Goal: Task Accomplishment & Management: Complete application form

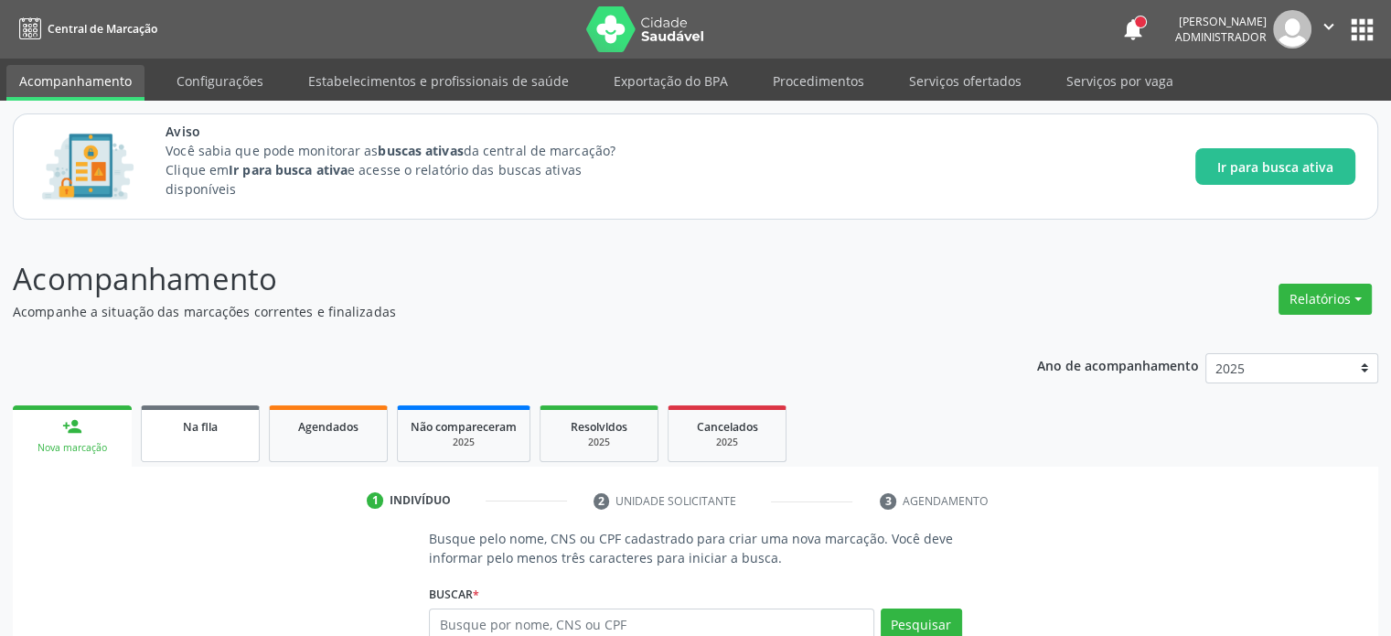
click at [222, 426] on div "Na fila" at bounding box center [200, 425] width 91 height 19
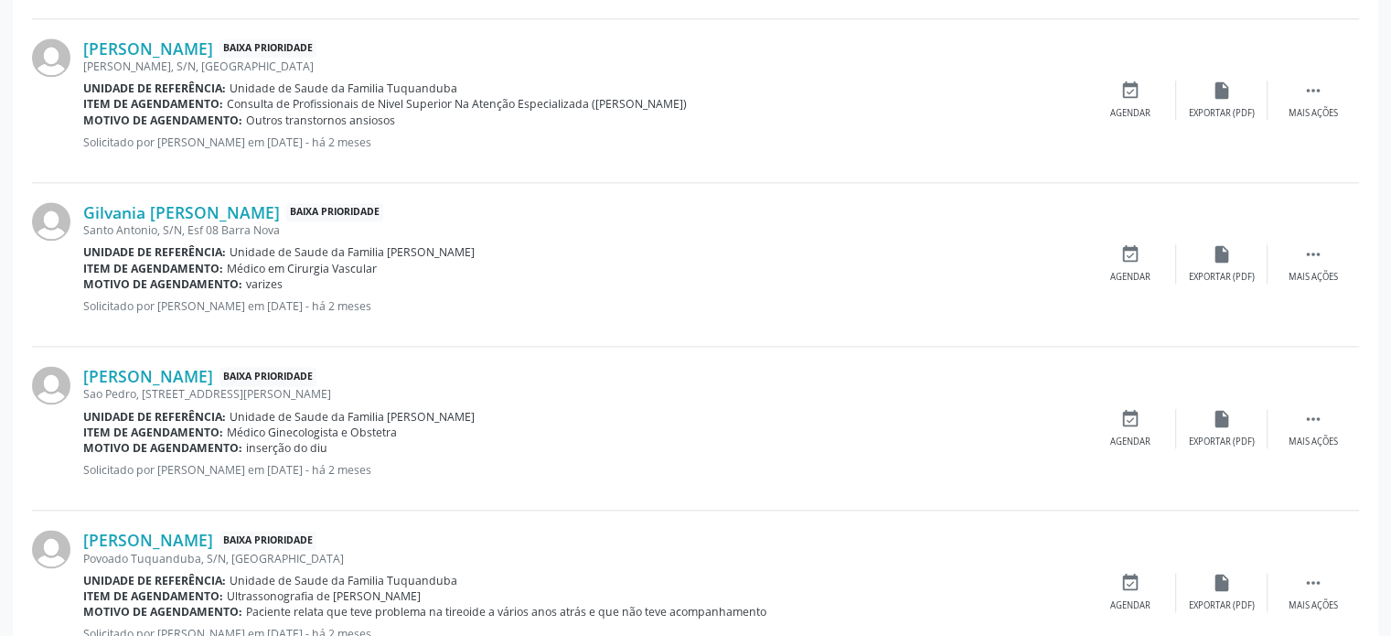
scroll to position [2631, 0]
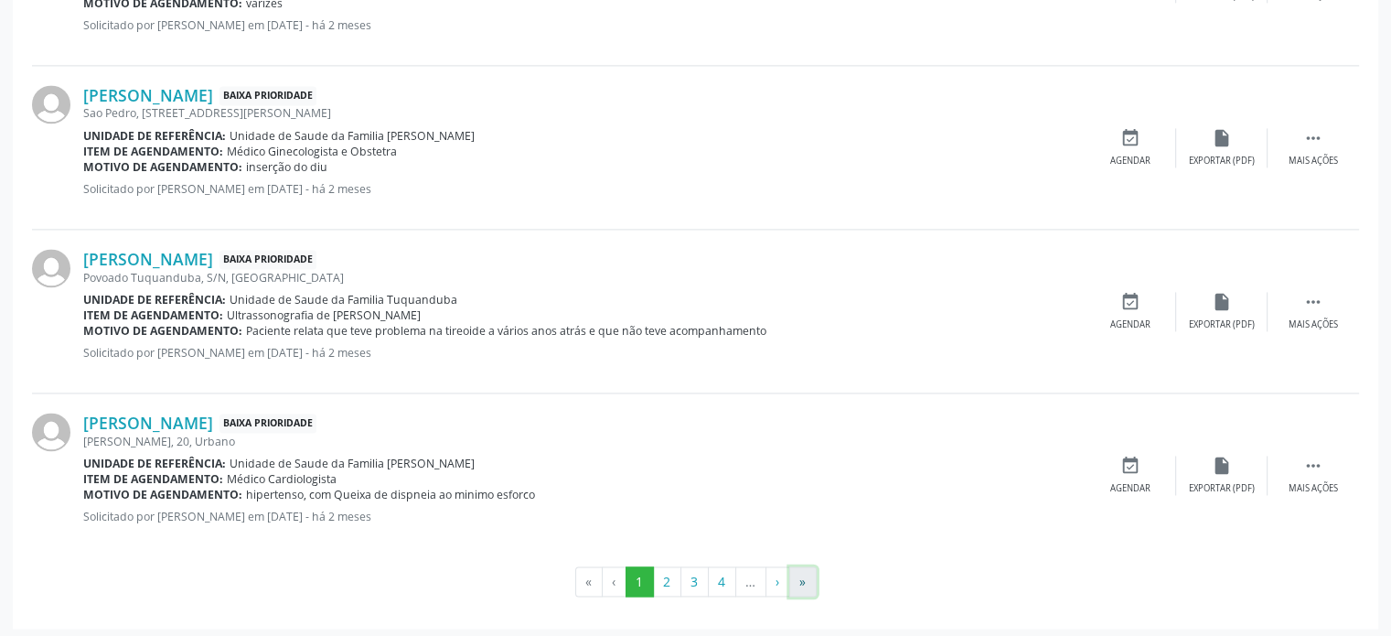
click at [802, 577] on button "»" at bounding box center [802, 581] width 27 height 31
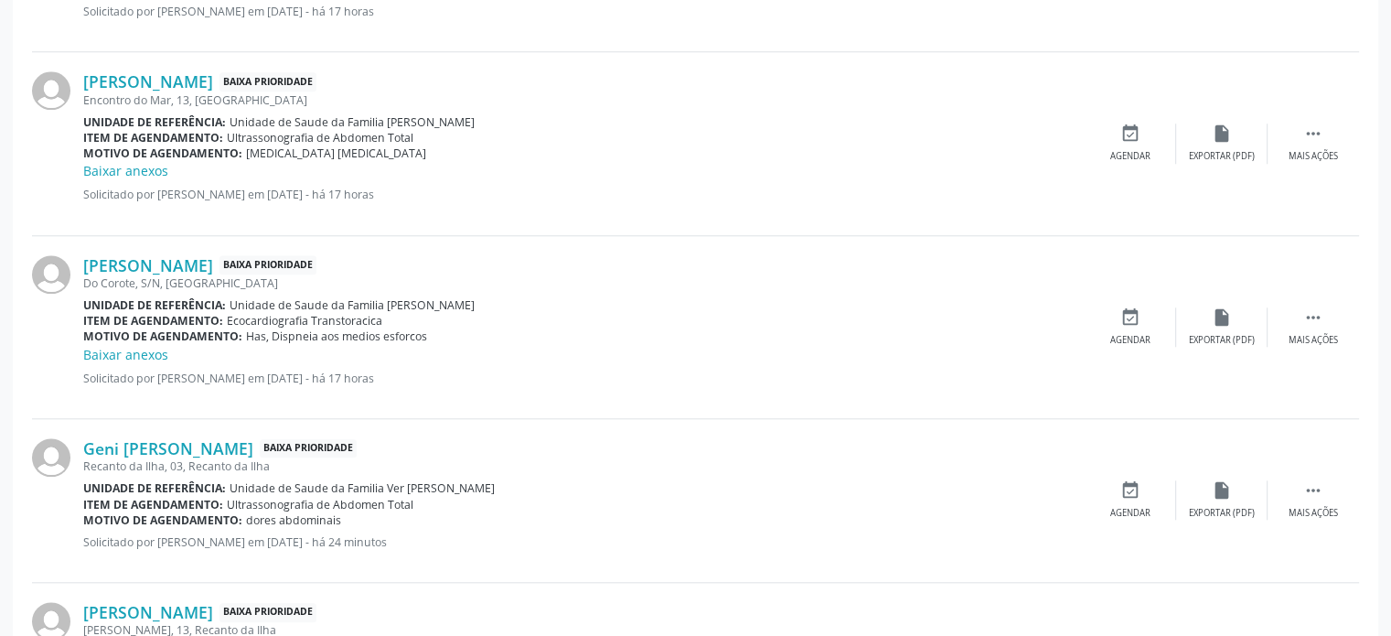
scroll to position [1706, 0]
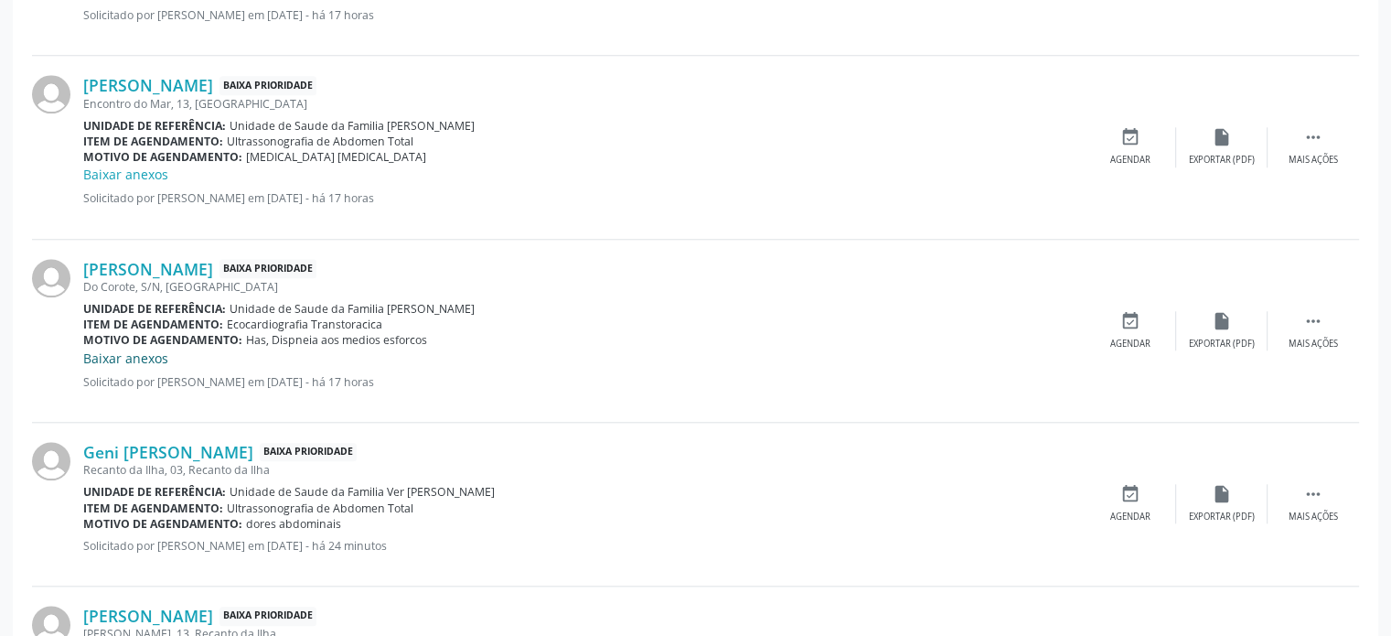
click at [126, 351] on link "Baixar anexos" at bounding box center [125, 357] width 85 height 17
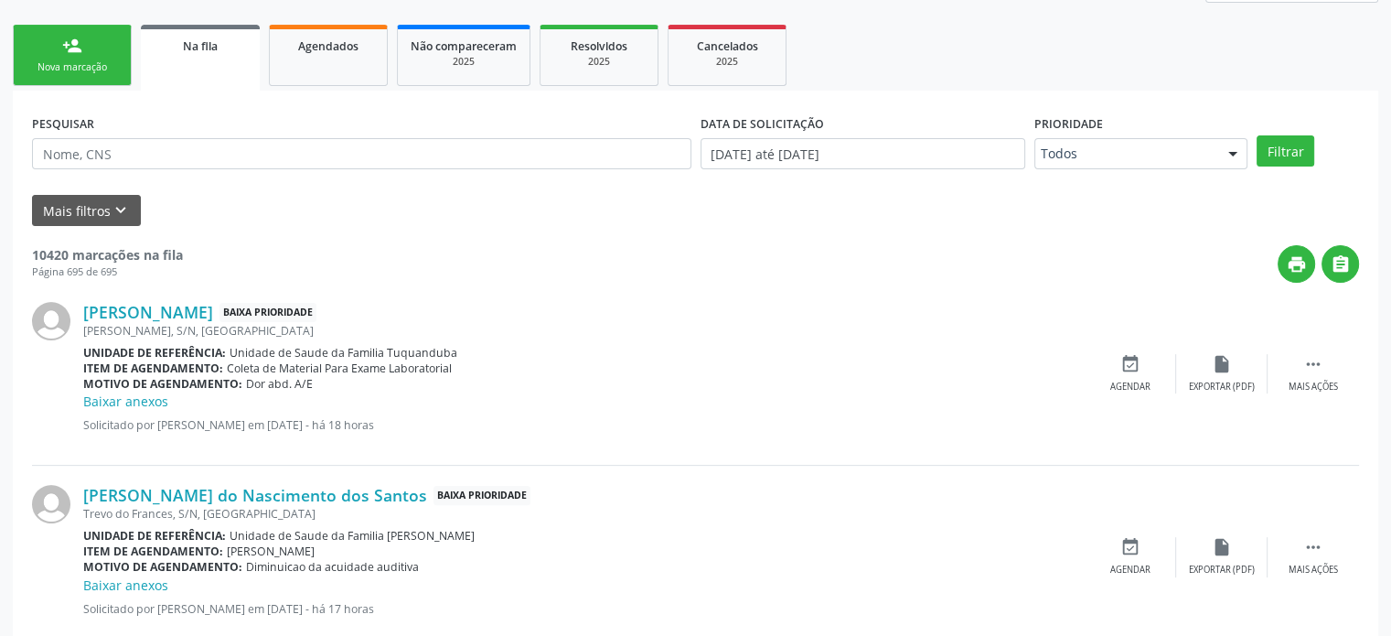
scroll to position [386, 0]
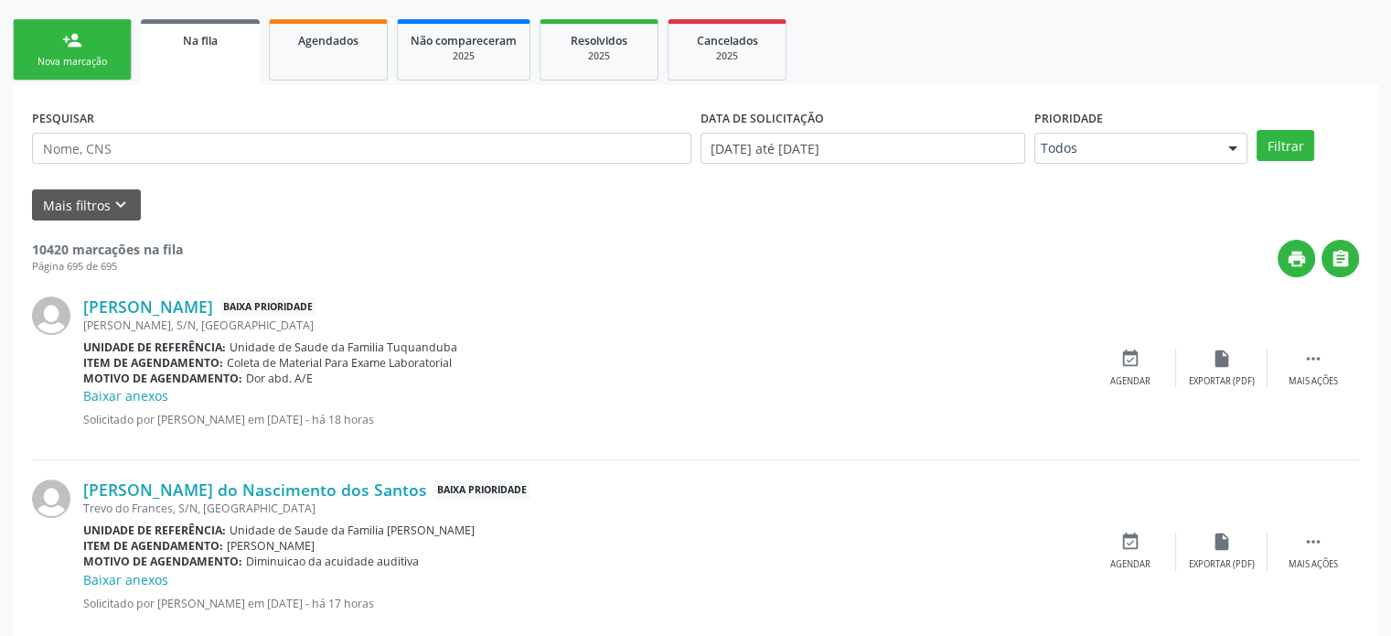
click at [91, 49] on link "person_add Nova marcação" at bounding box center [72, 49] width 119 height 61
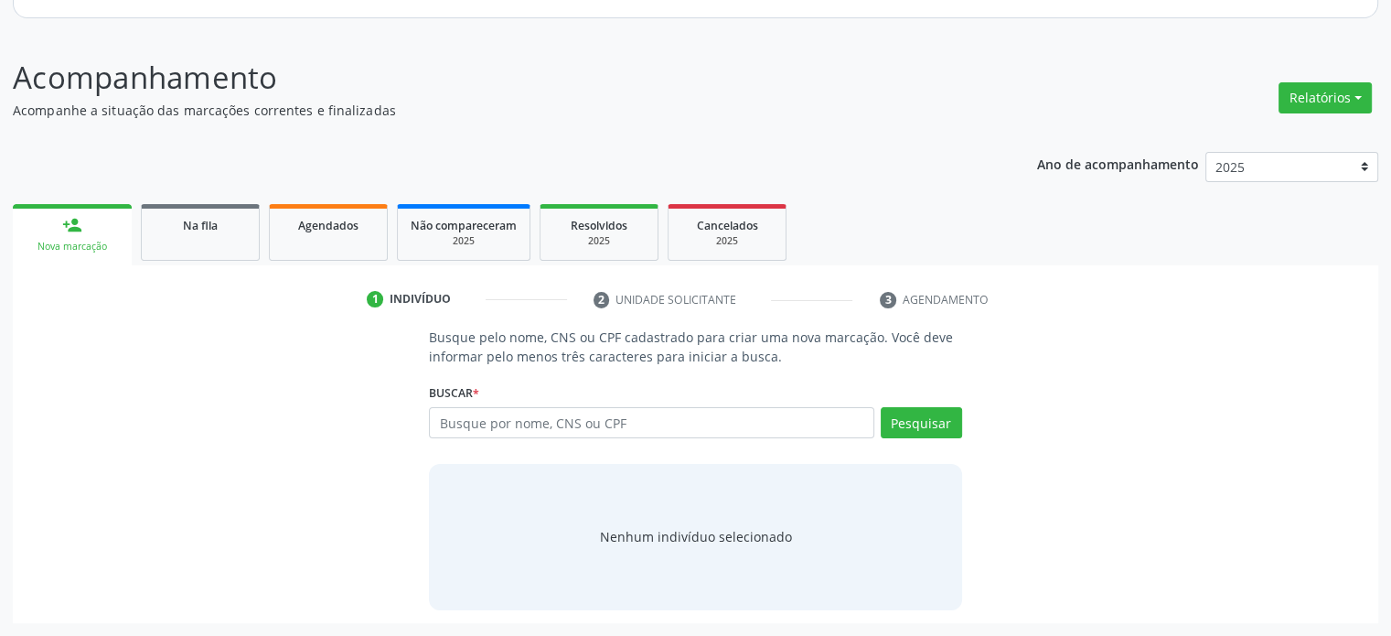
scroll to position [199, 0]
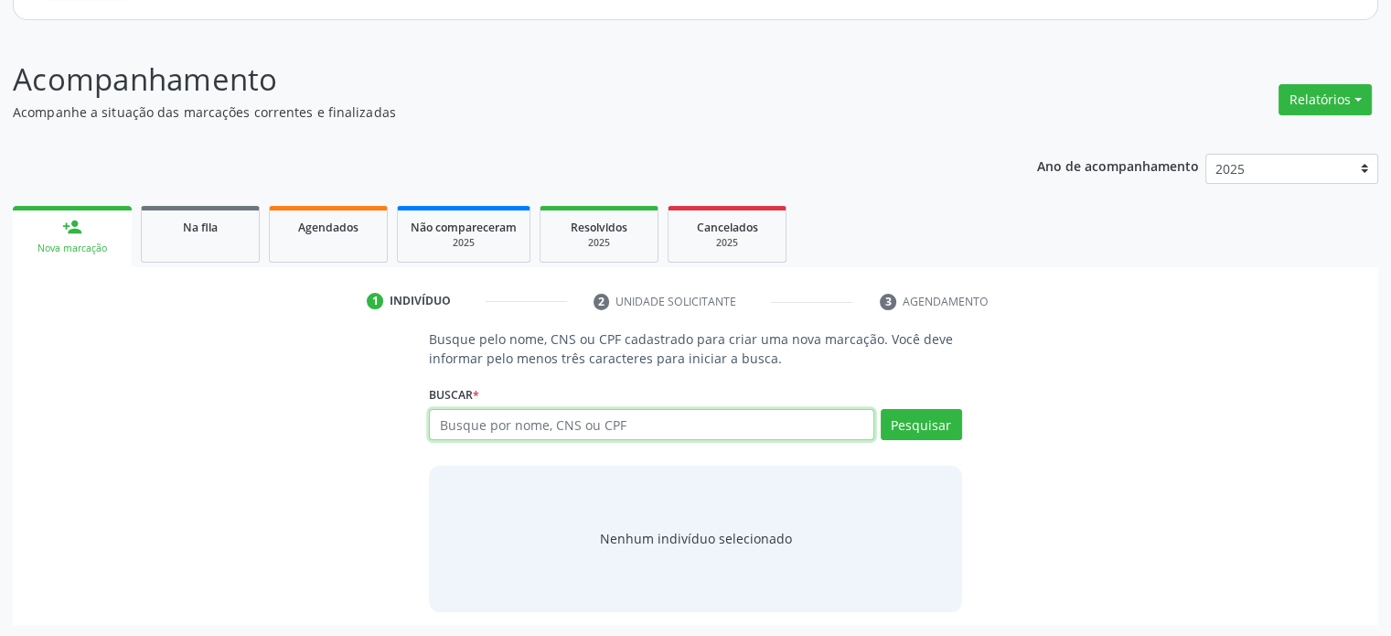
click at [476, 412] on input "text" at bounding box center [651, 424] width 445 height 31
paste input "708006398973623"
type input "708006398973623"
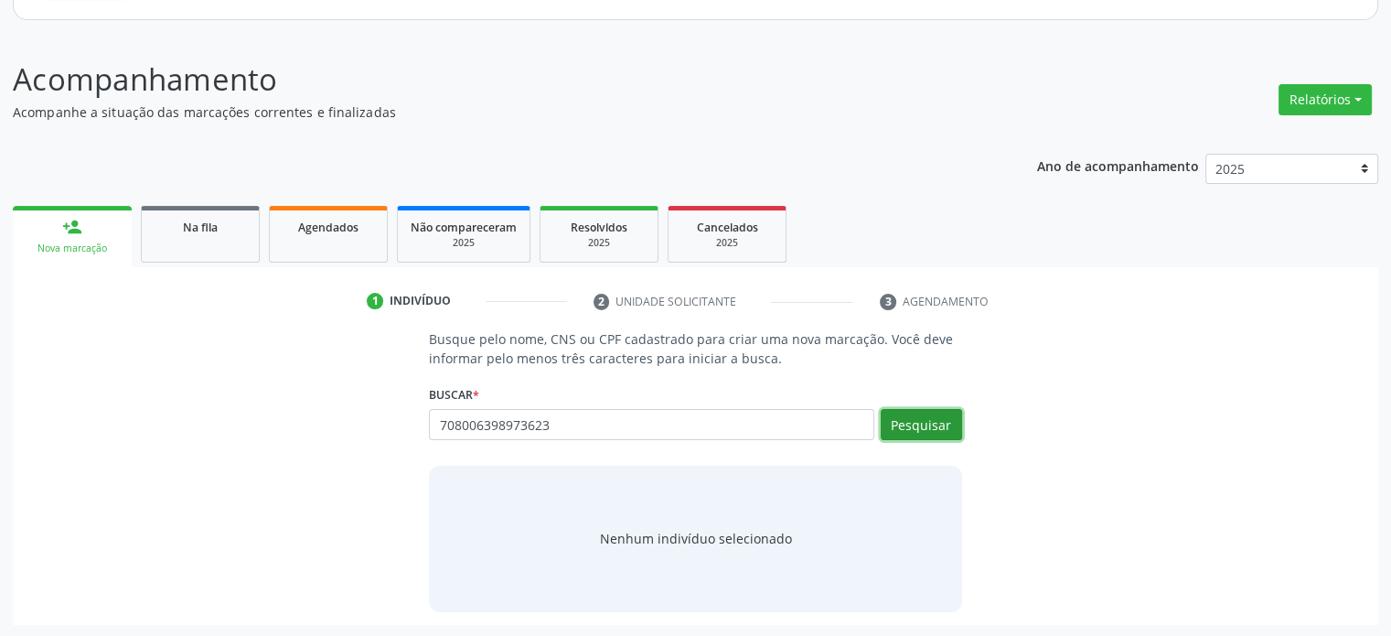
click at [917, 415] on button "Pesquisar" at bounding box center [921, 424] width 81 height 31
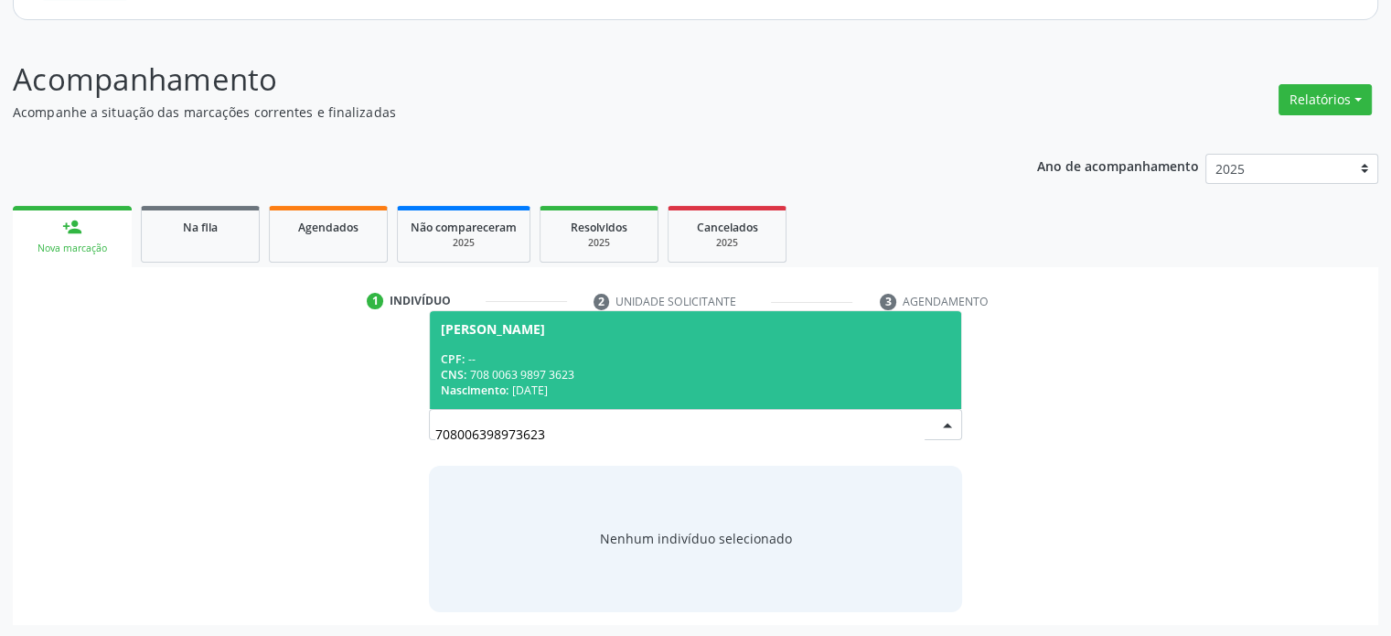
click at [788, 332] on div "[PERSON_NAME]" at bounding box center [695, 329] width 509 height 15
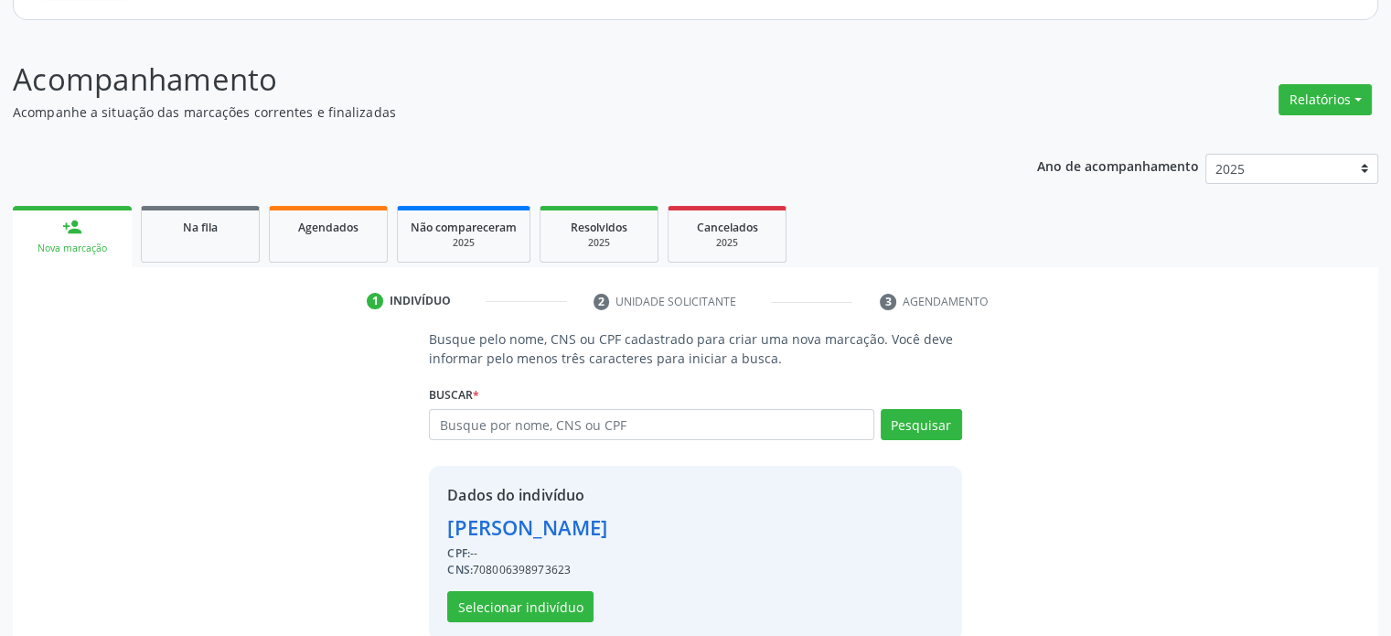
scroll to position [228, 0]
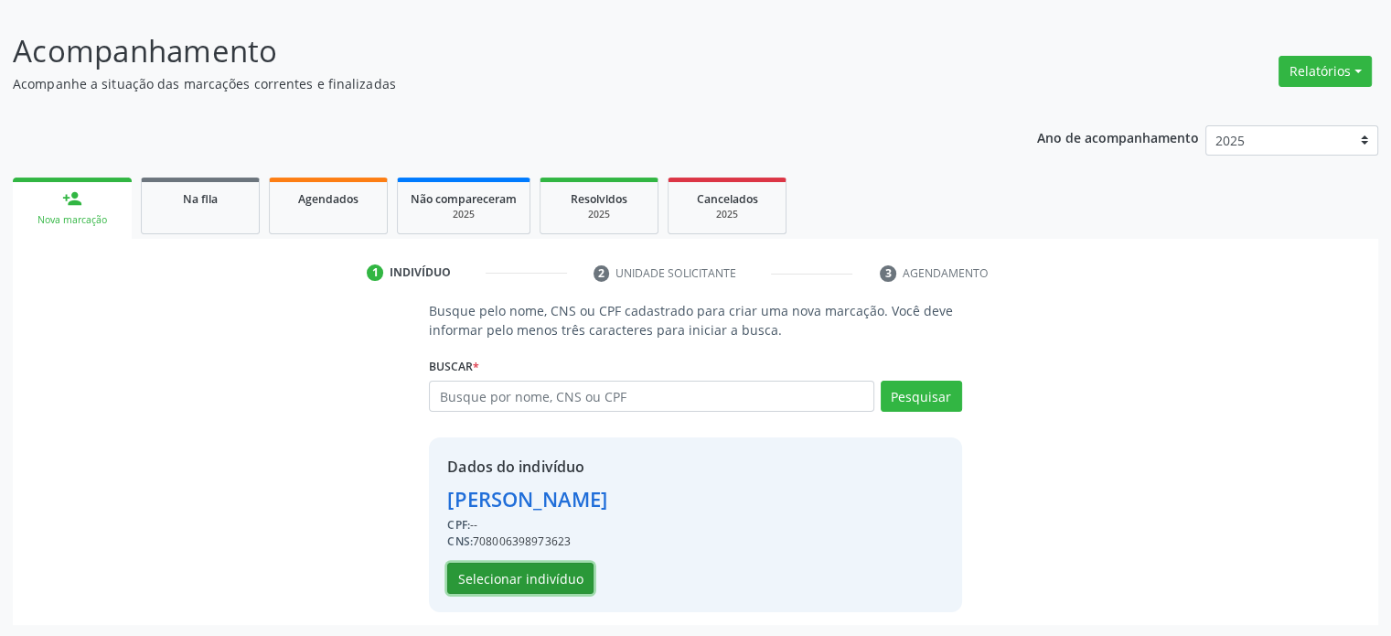
click at [536, 576] on button "Selecionar indivíduo" at bounding box center [520, 578] width 146 height 31
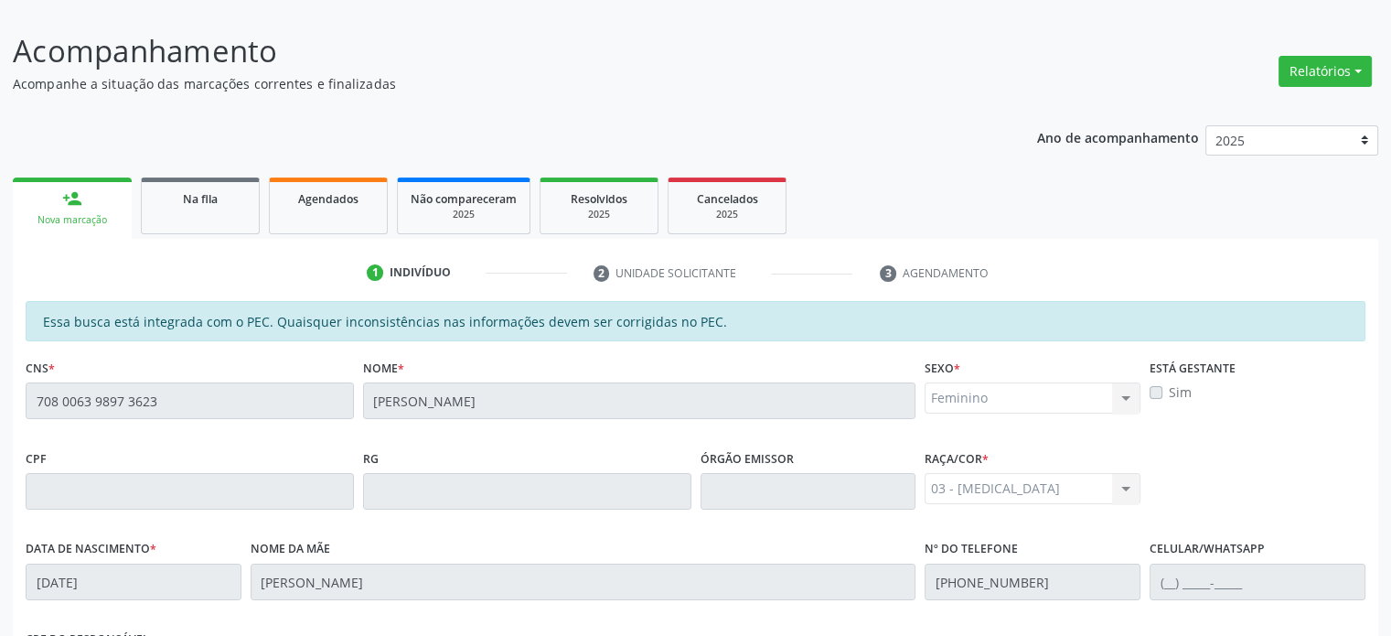
scroll to position [0, 0]
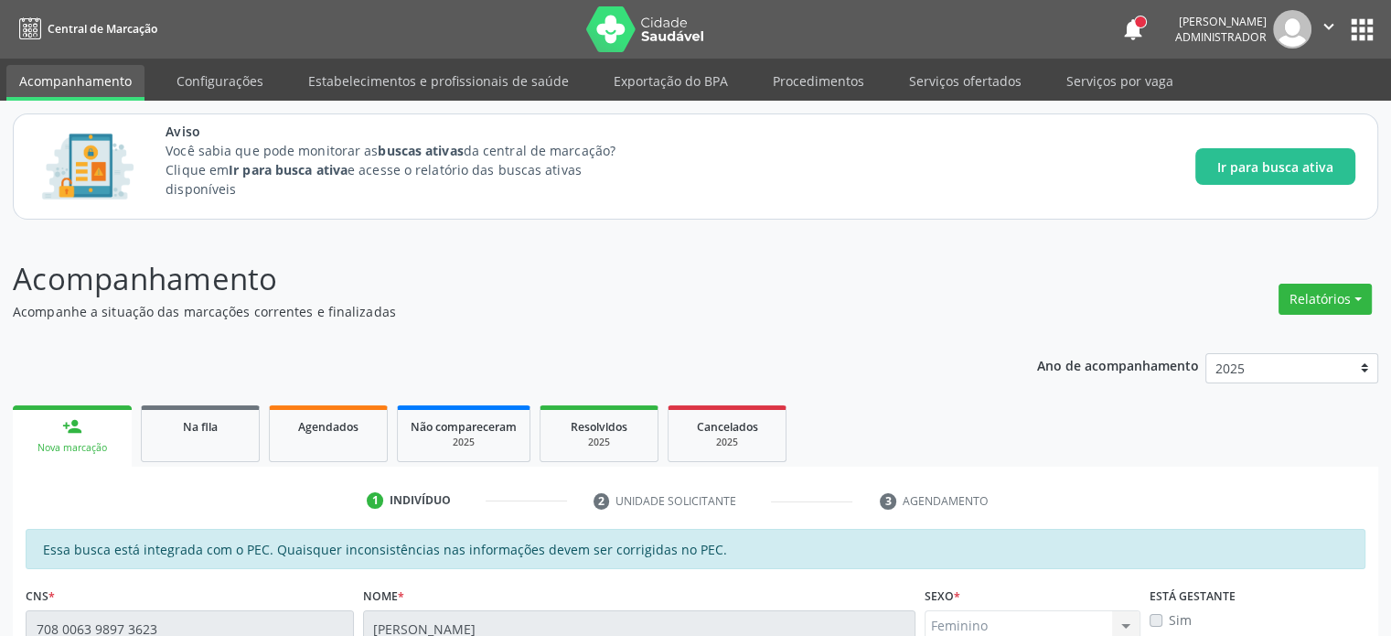
click at [605, 23] on img at bounding box center [645, 29] width 119 height 46
